Goal: Transaction & Acquisition: Purchase product/service

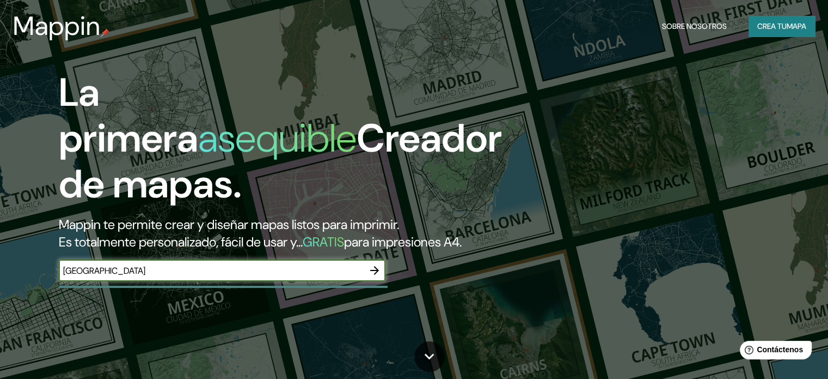
type input "[GEOGRAPHIC_DATA]"
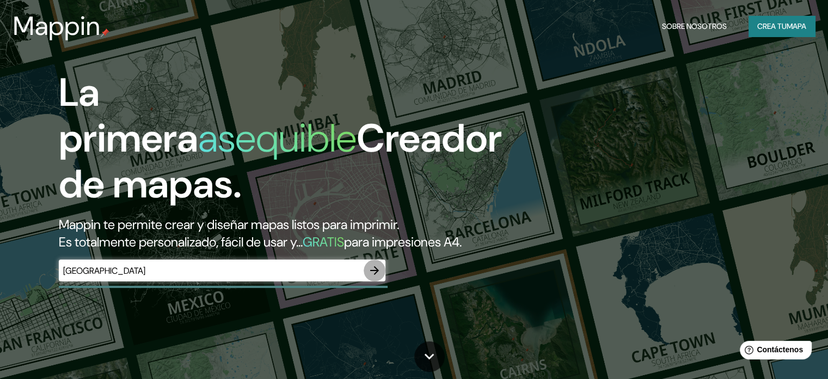
click at [376, 275] on icon "button" at bounding box center [374, 270] width 9 height 9
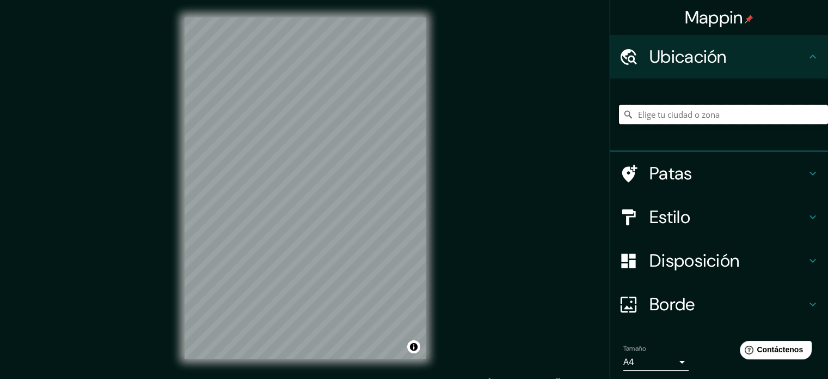
click at [679, 116] on input "Elige tu ciudad o zona" at bounding box center [723, 115] width 209 height 20
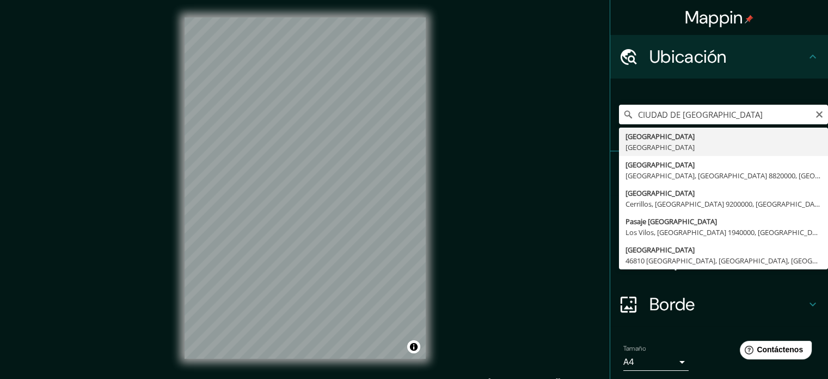
drag, startPoint x: 689, startPoint y: 138, endPoint x: 688, endPoint y: 147, distance: 8.2
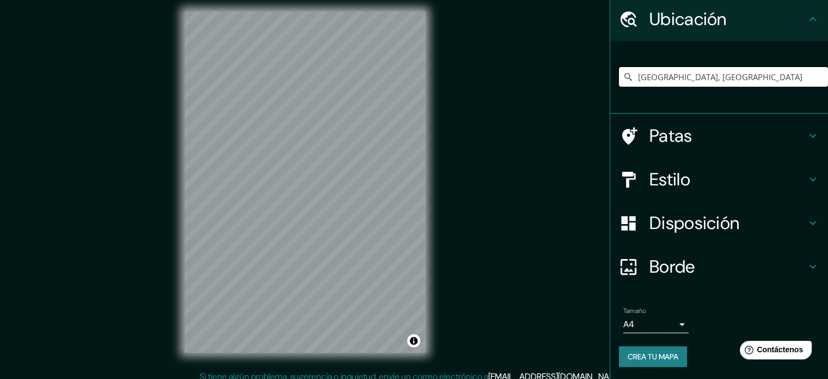
scroll to position [14, 0]
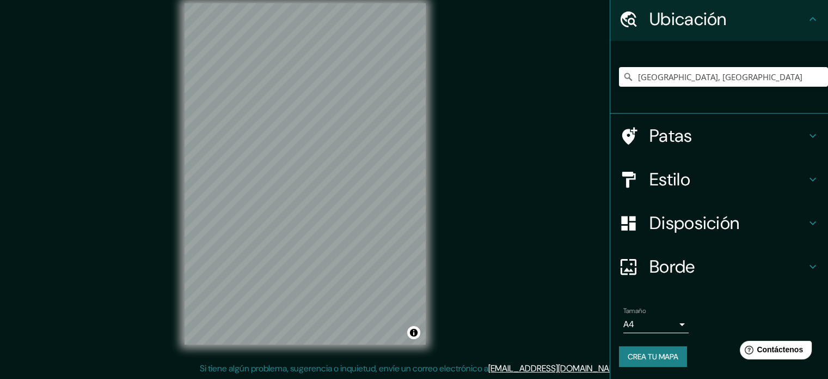
click at [752, 180] on h4 "Estilo" at bounding box center [728, 179] width 157 height 22
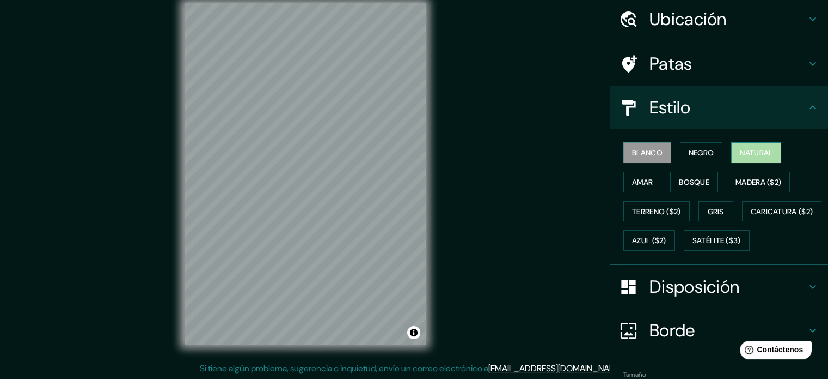
click at [731, 155] on button "Natural" at bounding box center [756, 152] width 50 height 21
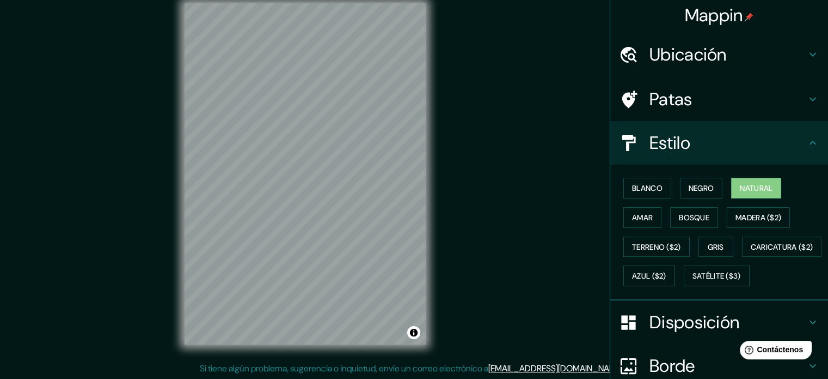
scroll to position [0, 0]
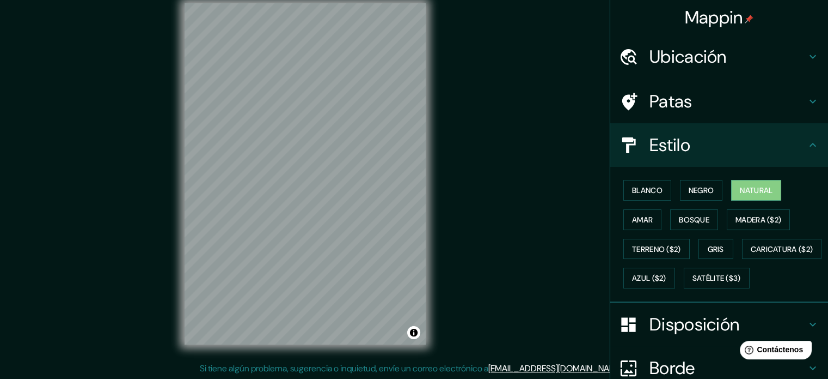
click at [742, 61] on h4 "Ubicación" at bounding box center [728, 57] width 157 height 22
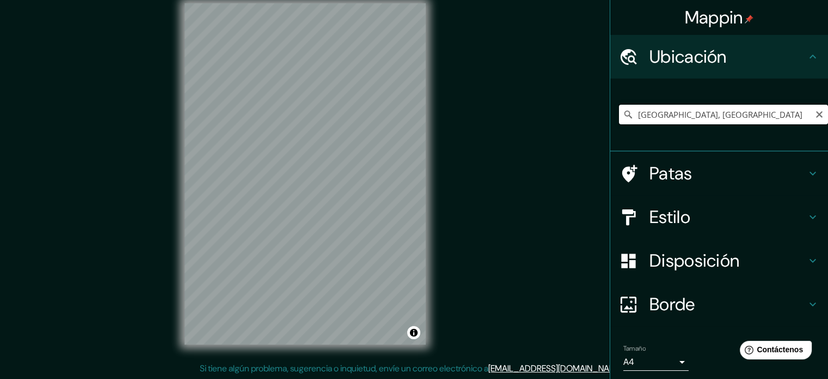
click at [742, 114] on input "[GEOGRAPHIC_DATA], [GEOGRAPHIC_DATA]" at bounding box center [723, 115] width 209 height 20
click at [631, 116] on input "[GEOGRAPHIC_DATA], [GEOGRAPHIC_DATA]" at bounding box center [723, 115] width 209 height 20
click at [706, 221] on h4 "Estilo" at bounding box center [728, 217] width 157 height 22
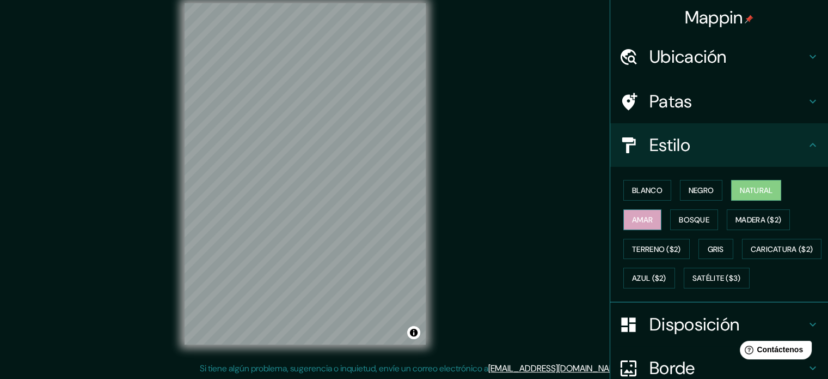
click at [640, 217] on font "Amar" at bounding box center [642, 220] width 21 height 10
click at [670, 219] on button "Bosque" at bounding box center [694, 219] width 48 height 21
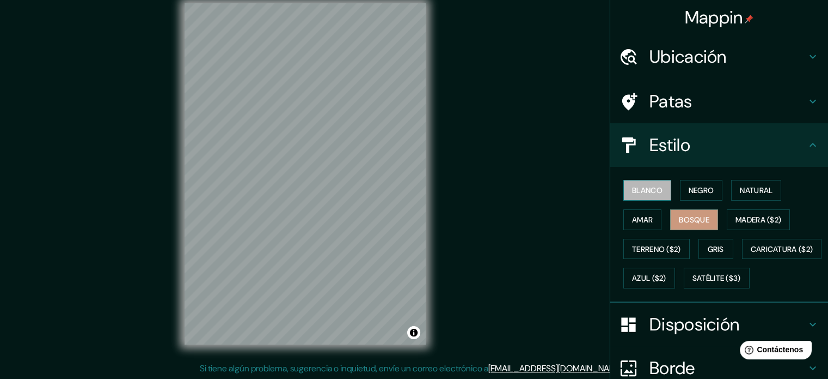
click at [643, 194] on font "Blanco" at bounding box center [647, 190] width 31 height 10
click at [686, 207] on div "Blanco Negro Natural Amar Bosque Madera ($2) Terreno ($2) Gris Caricatura ($2) …" at bounding box center [723, 233] width 209 height 117
click at [686, 212] on font "Bosque" at bounding box center [694, 219] width 31 height 14
click at [764, 107] on h4 "Patas" at bounding box center [728, 101] width 157 height 22
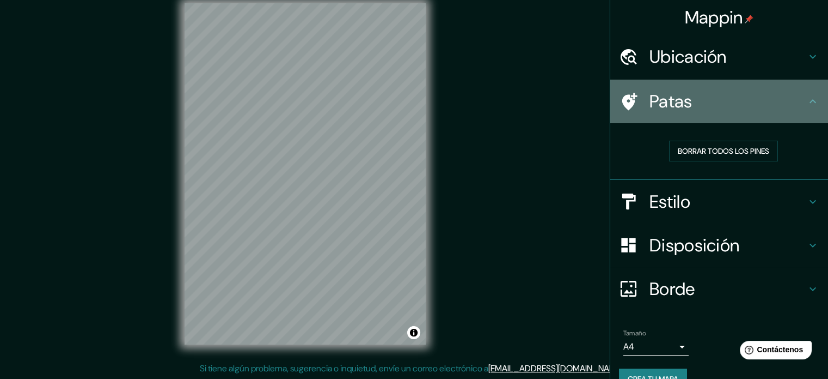
click at [752, 109] on h4 "Patas" at bounding box center [728, 101] width 157 height 22
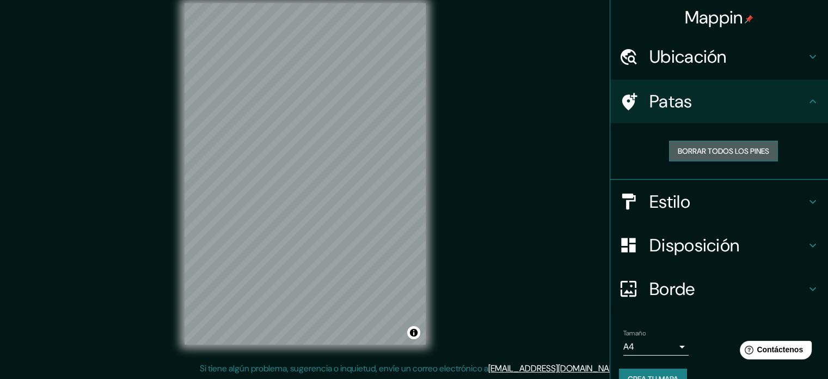
click at [708, 156] on font "Borrar todos los pines" at bounding box center [724, 151] width 92 height 14
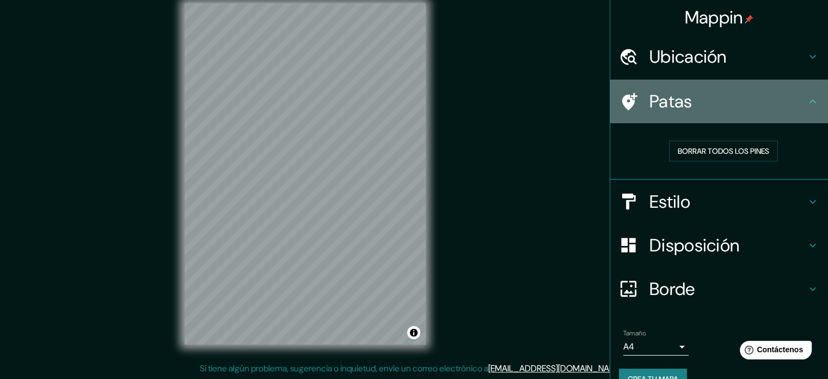
click at [795, 111] on h4 "Patas" at bounding box center [728, 101] width 157 height 22
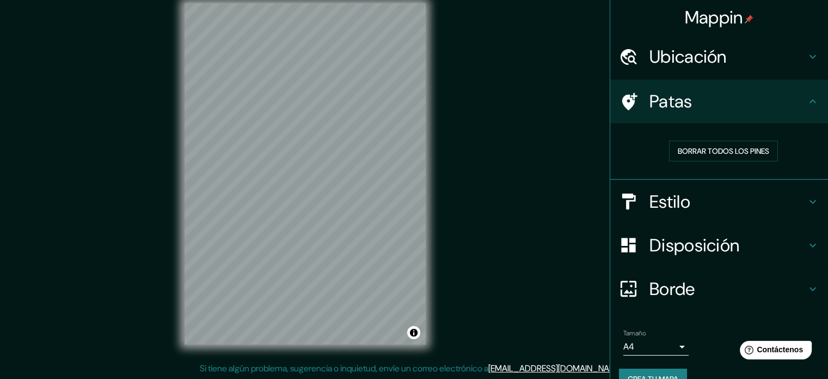
click at [737, 244] on h4 "Disposición" at bounding box center [728, 245] width 157 height 22
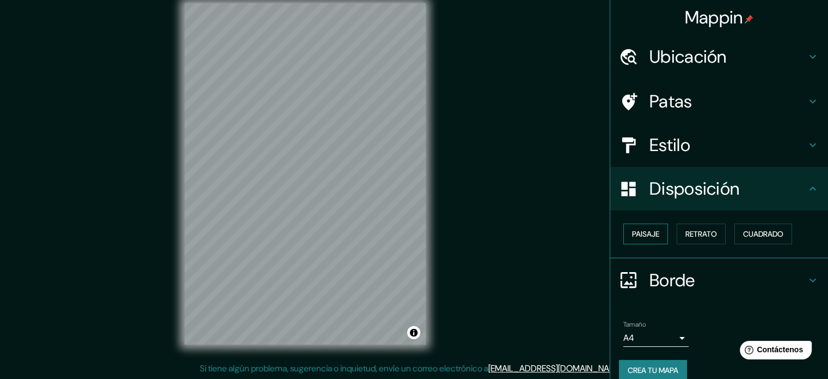
click at [641, 237] on font "Paisaje" at bounding box center [645, 234] width 27 height 10
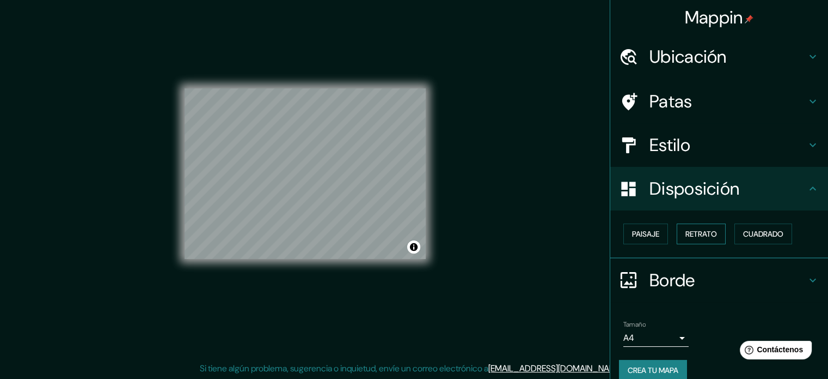
click at [686, 238] on font "Retrato" at bounding box center [702, 234] width 32 height 14
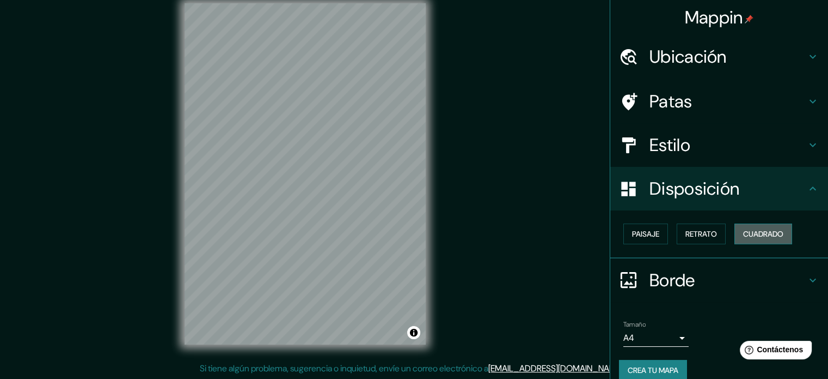
click at [749, 230] on font "Cuadrado" at bounding box center [763, 234] width 40 height 10
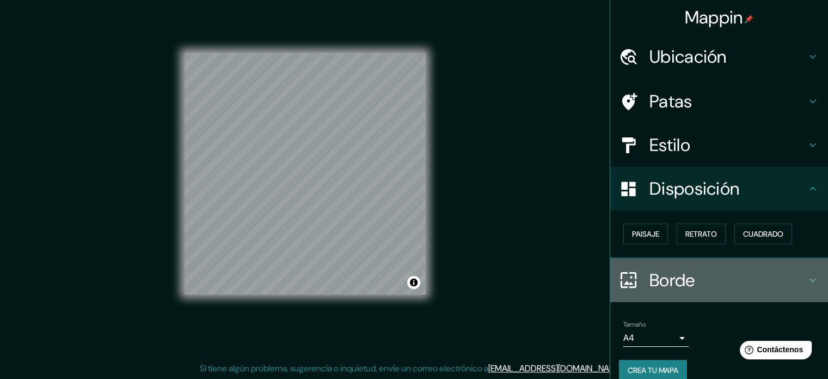
click at [682, 269] on font "Borde" at bounding box center [673, 280] width 46 height 23
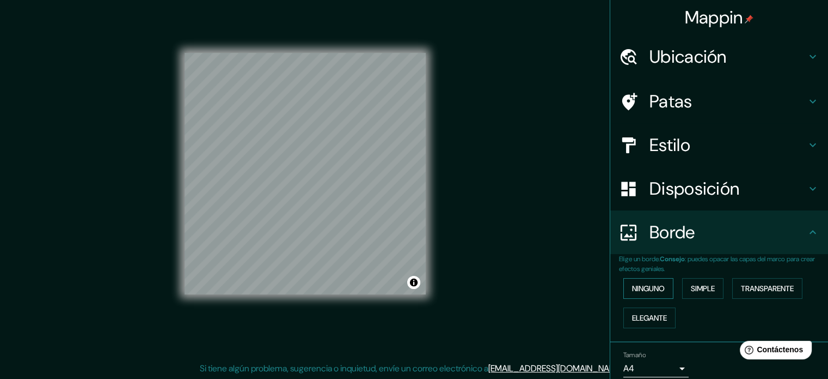
click at [656, 289] on font "Ninguno" at bounding box center [648, 288] width 33 height 10
click at [657, 315] on font "Elegante" at bounding box center [649, 318] width 35 height 10
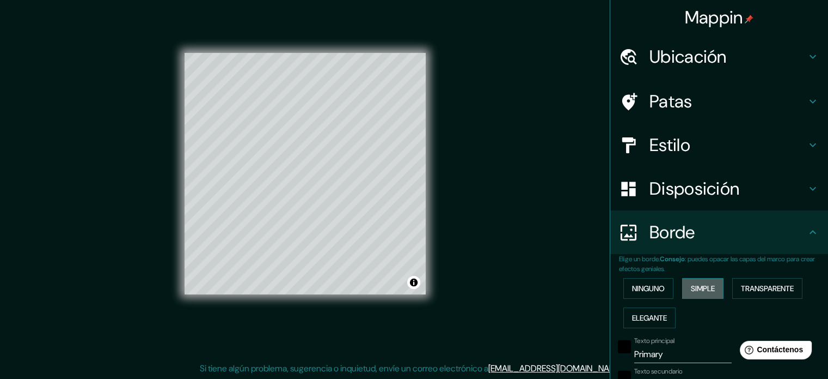
click at [695, 285] on font "Simple" at bounding box center [703, 288] width 24 height 10
click at [751, 288] on font "Transparente" at bounding box center [767, 288] width 53 height 10
click at [635, 285] on font "Ninguno" at bounding box center [648, 288] width 33 height 10
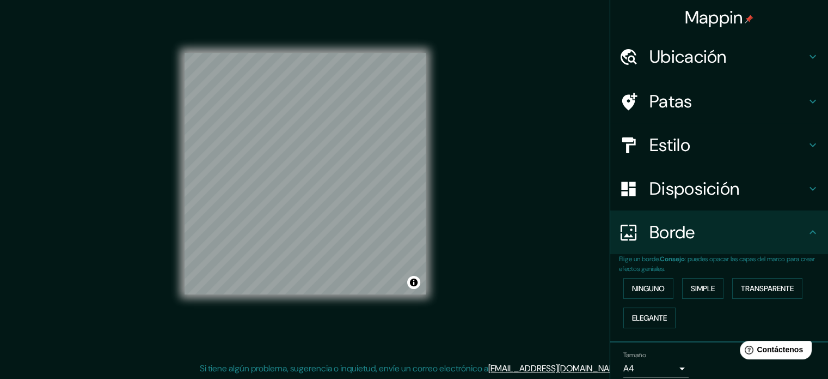
click at [672, 59] on font "Ubicación" at bounding box center [688, 56] width 77 height 23
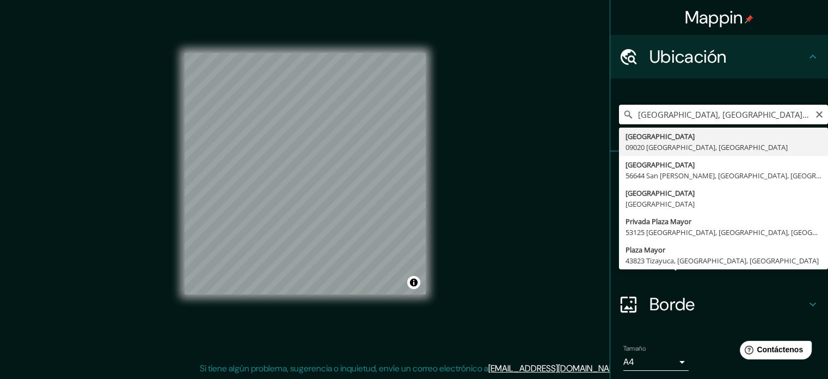
click at [776, 117] on input "[GEOGRAPHIC_DATA], [GEOGRAPHIC_DATA], [GEOGRAPHIC_DATA]" at bounding box center [723, 115] width 209 height 20
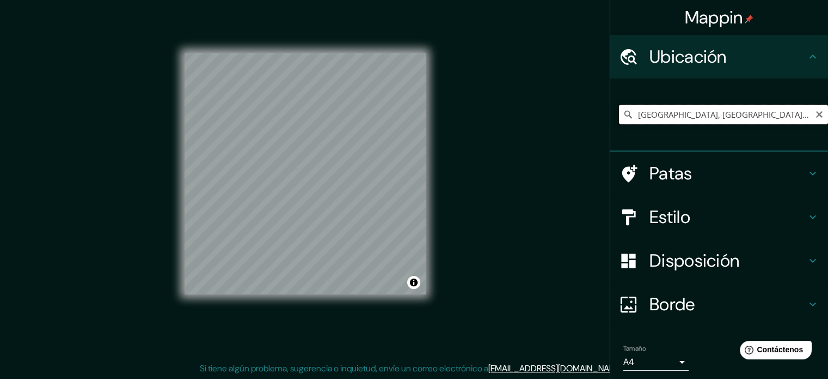
click at [804, 114] on input "[GEOGRAPHIC_DATA], [GEOGRAPHIC_DATA], [GEOGRAPHIC_DATA]" at bounding box center [723, 115] width 209 height 20
click at [774, 116] on input "[GEOGRAPHIC_DATA], [GEOGRAPHIC_DATA], [GEOGRAPHIC_DATA]" at bounding box center [723, 115] width 209 height 20
click at [776, 117] on input "[GEOGRAPHIC_DATA], [GEOGRAPHIC_DATA], [GEOGRAPHIC_DATA]" at bounding box center [723, 115] width 209 height 20
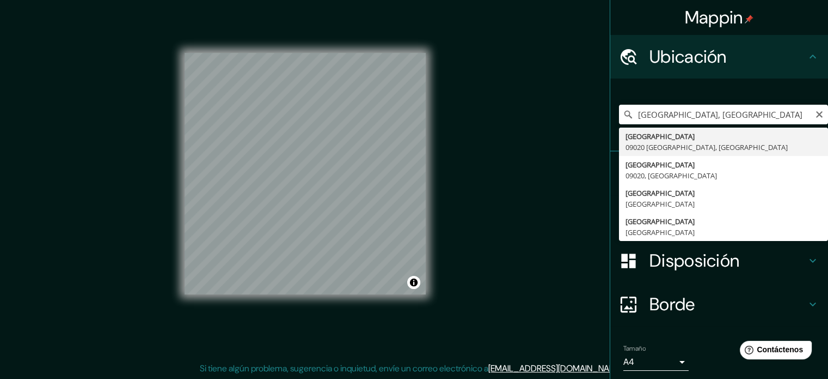
type input "[GEOGRAPHIC_DATA], [GEOGRAPHIC_DATA], [GEOGRAPHIC_DATA]"
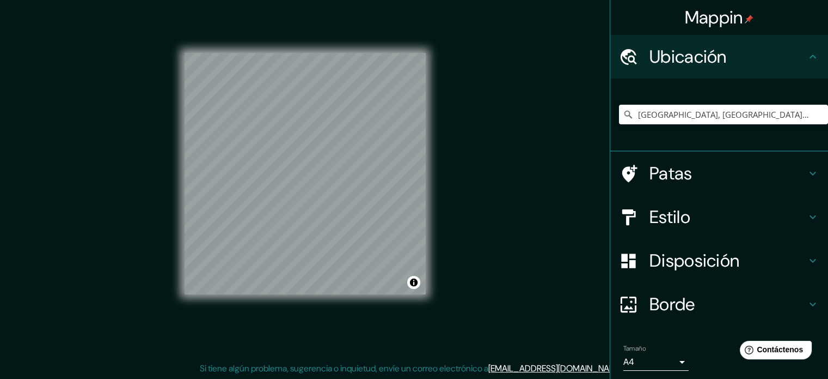
click at [718, 231] on div "Estilo" at bounding box center [720, 217] width 218 height 44
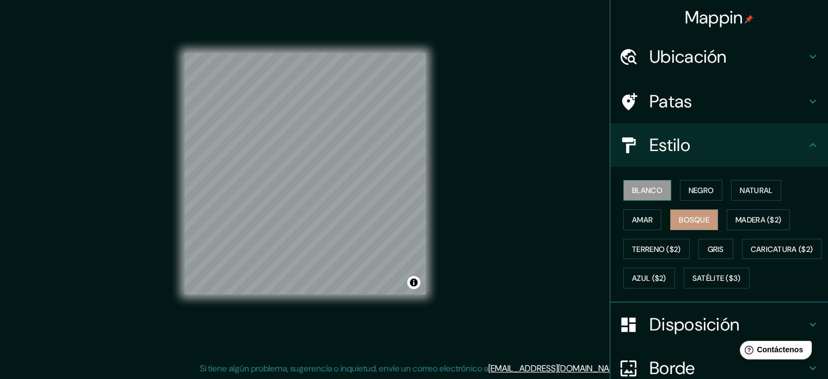
click at [646, 190] on font "Blanco" at bounding box center [647, 190] width 31 height 10
click at [689, 192] on font "Negro" at bounding box center [702, 190] width 26 height 10
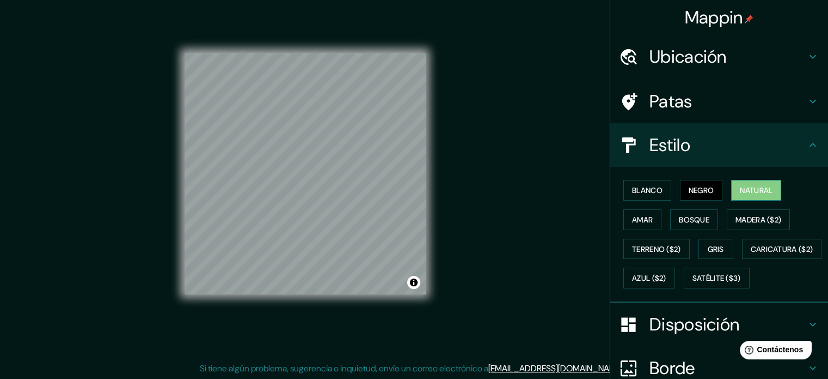
click at [755, 189] on font "Natural" at bounding box center [756, 190] width 33 height 10
click at [633, 224] on font "Amar" at bounding box center [642, 219] width 21 height 14
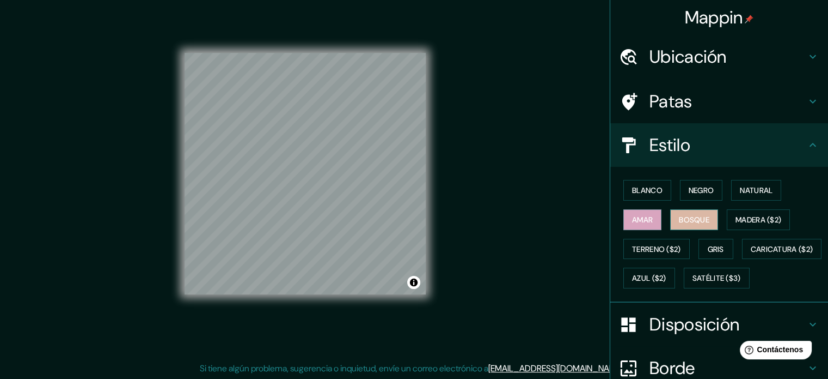
click at [670, 217] on button "Bosque" at bounding box center [694, 219] width 48 height 21
